Goal: Navigation & Orientation: Find specific page/section

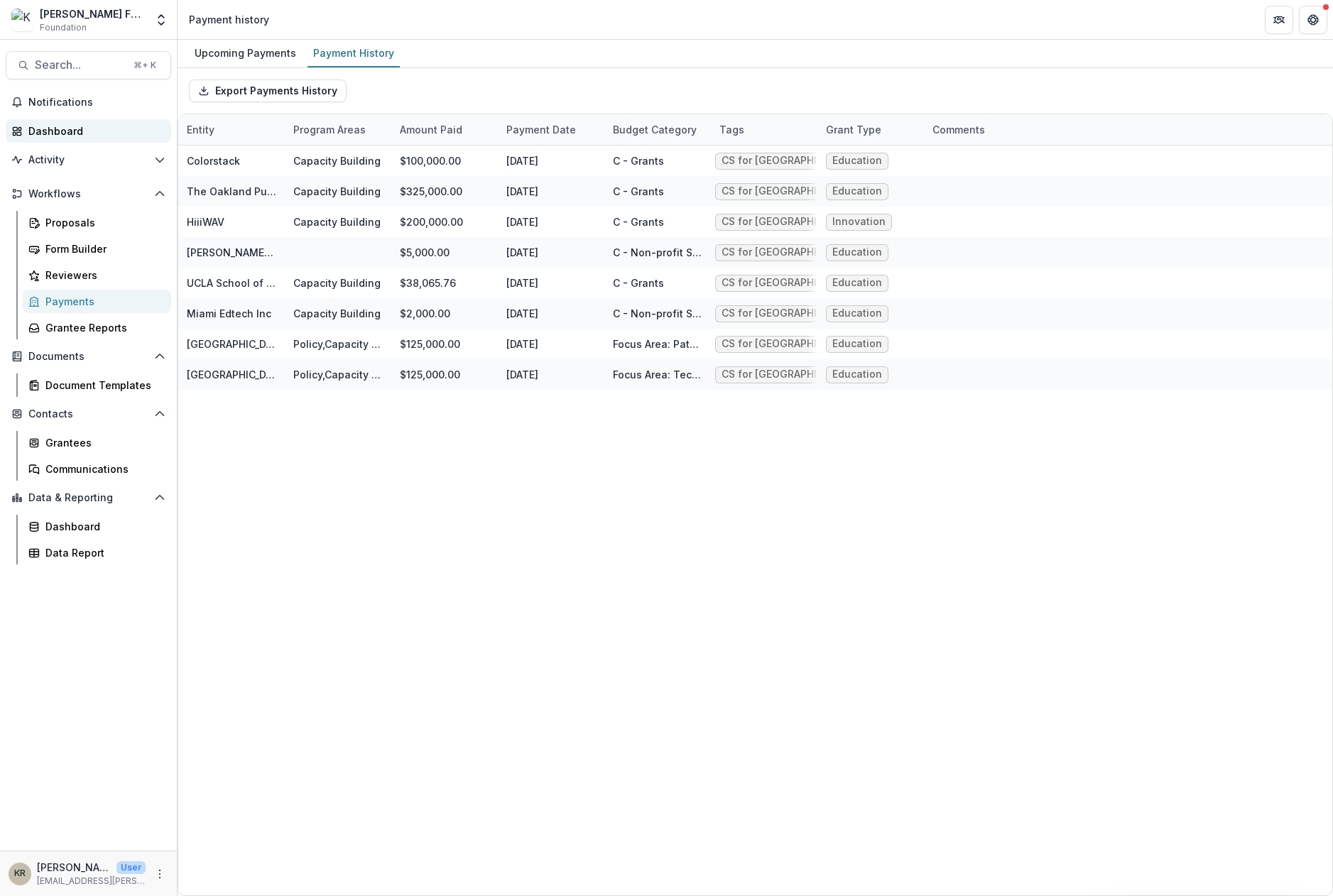
click at [67, 134] on div "Dashboard" at bounding box center [94, 130] width 131 height 14
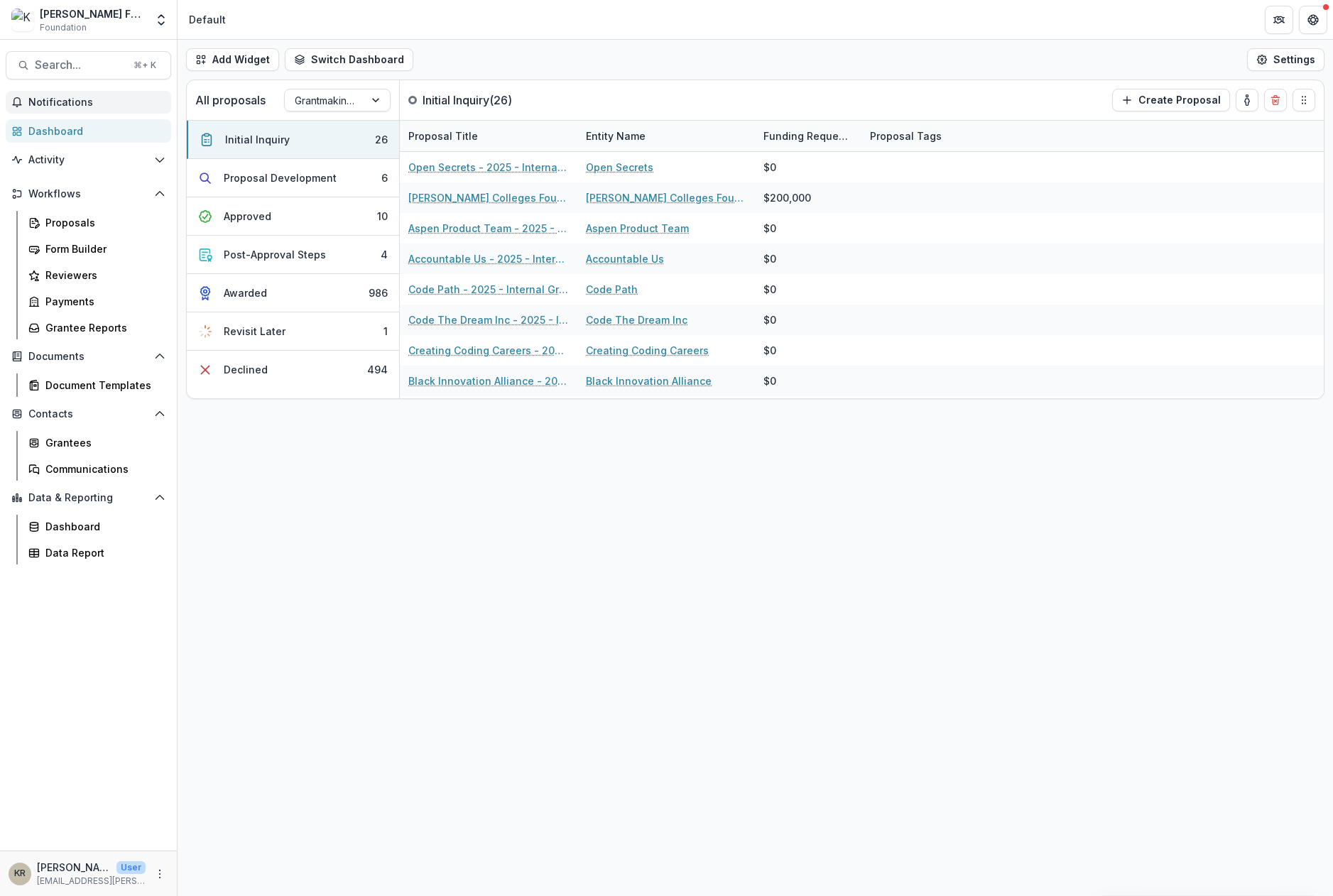
click at [82, 108] on button "Notifications" at bounding box center [88, 102] width 165 height 23
click at [68, 138] on link "Dashboard" at bounding box center [88, 130] width 165 height 23
click at [74, 223] on div "Proposals" at bounding box center [102, 222] width 114 height 14
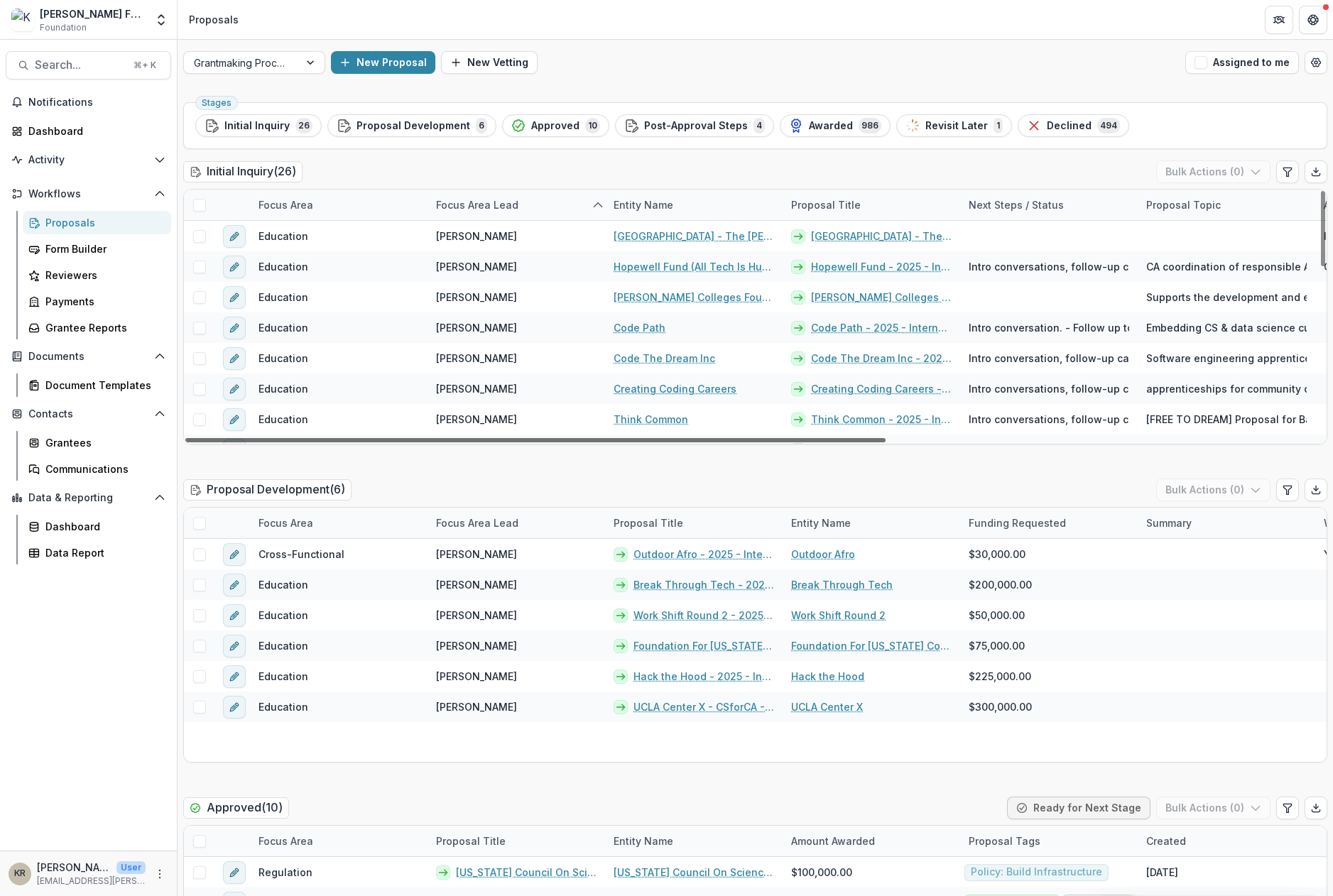
drag, startPoint x: 765, startPoint y: 441, endPoint x: 482, endPoint y: 448, distance: 283.1
click at [482, 443] on div at bounding box center [536, 440] width 700 height 4
